Goal: Task Accomplishment & Management: Manage account settings

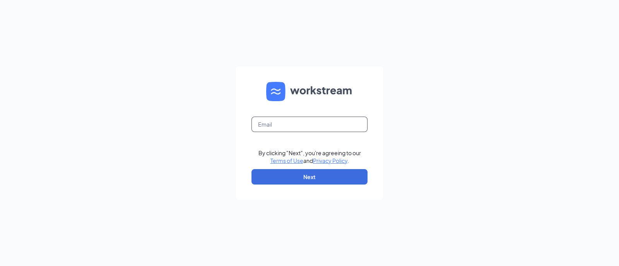
click at [269, 125] on input "text" at bounding box center [309, 124] width 116 height 15
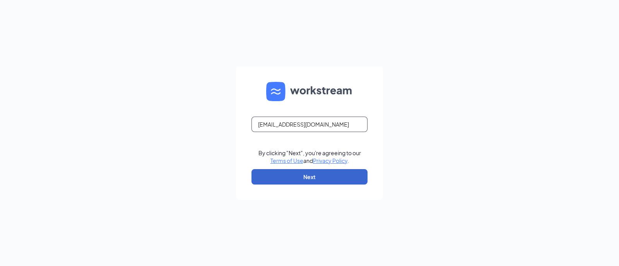
type input "[EMAIL_ADDRESS][DOMAIN_NAME]"
click at [288, 172] on button "Next" at bounding box center [309, 176] width 116 height 15
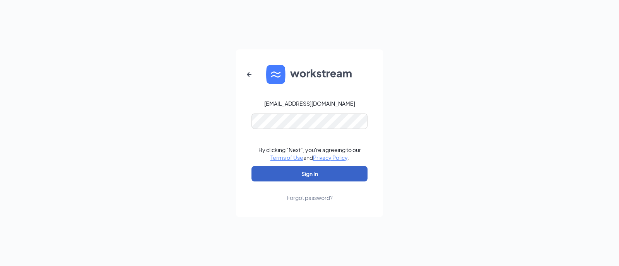
click at [307, 172] on button "Sign In" at bounding box center [309, 173] width 116 height 15
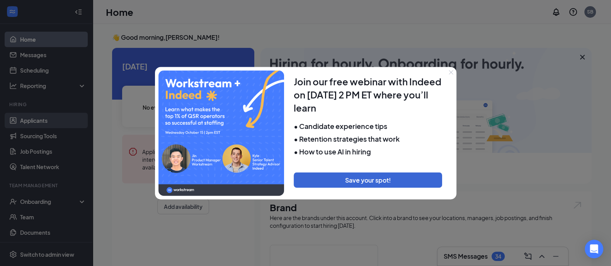
click at [35, 119] on div at bounding box center [305, 133] width 611 height 266
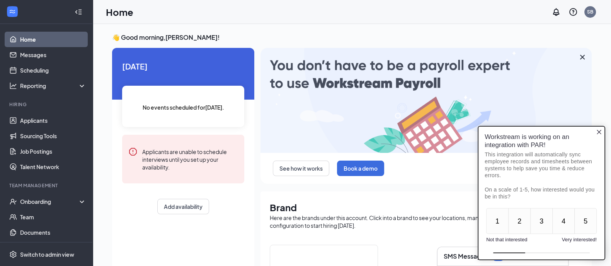
click at [601, 133] on icon "Close button" at bounding box center [599, 132] width 5 height 5
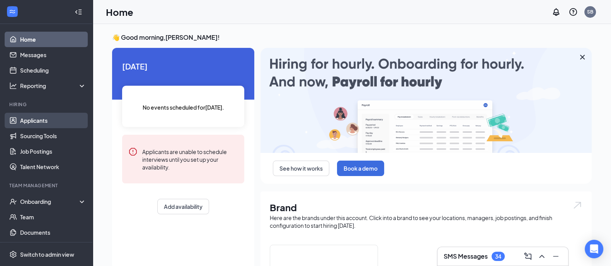
click at [29, 121] on link "Applicants" at bounding box center [53, 120] width 66 height 15
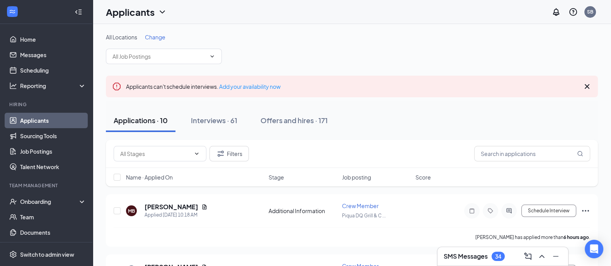
click at [208, 123] on div "Interviews · 61" at bounding box center [214, 121] width 46 height 10
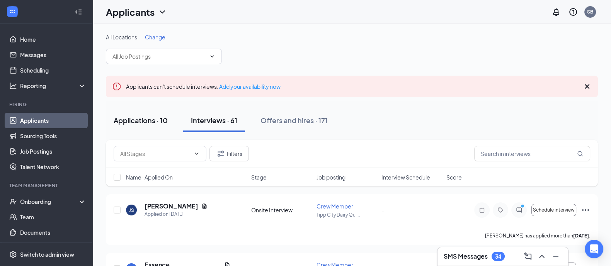
click at [130, 120] on div "Applications · 10" at bounding box center [141, 121] width 54 height 10
